Goal: Information Seeking & Learning: Learn about a topic

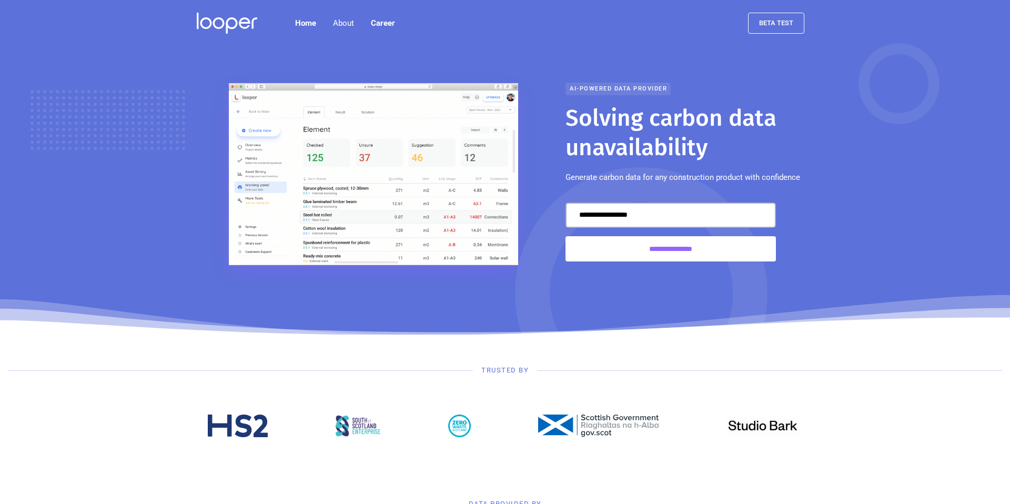
click at [620, 88] on div "AI-powered data provider" at bounding box center [618, 89] width 105 height 13
click at [354, 55] on link "About us" at bounding box center [347, 56] width 51 height 23
